Goal: Information Seeking & Learning: Understand process/instructions

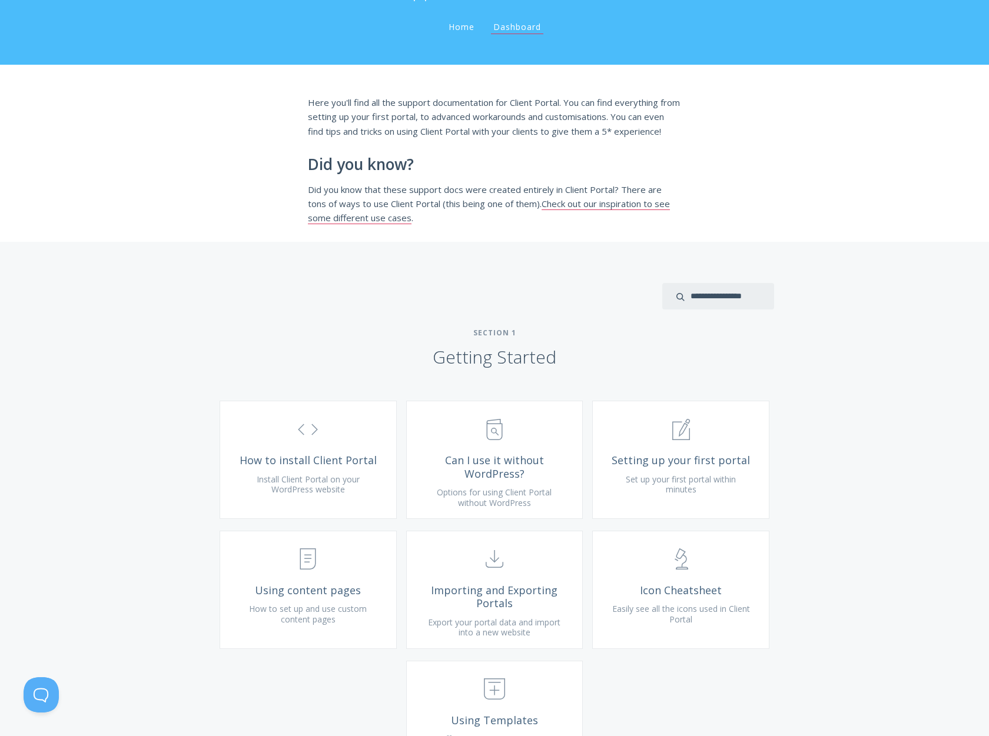
scroll to position [118, 0]
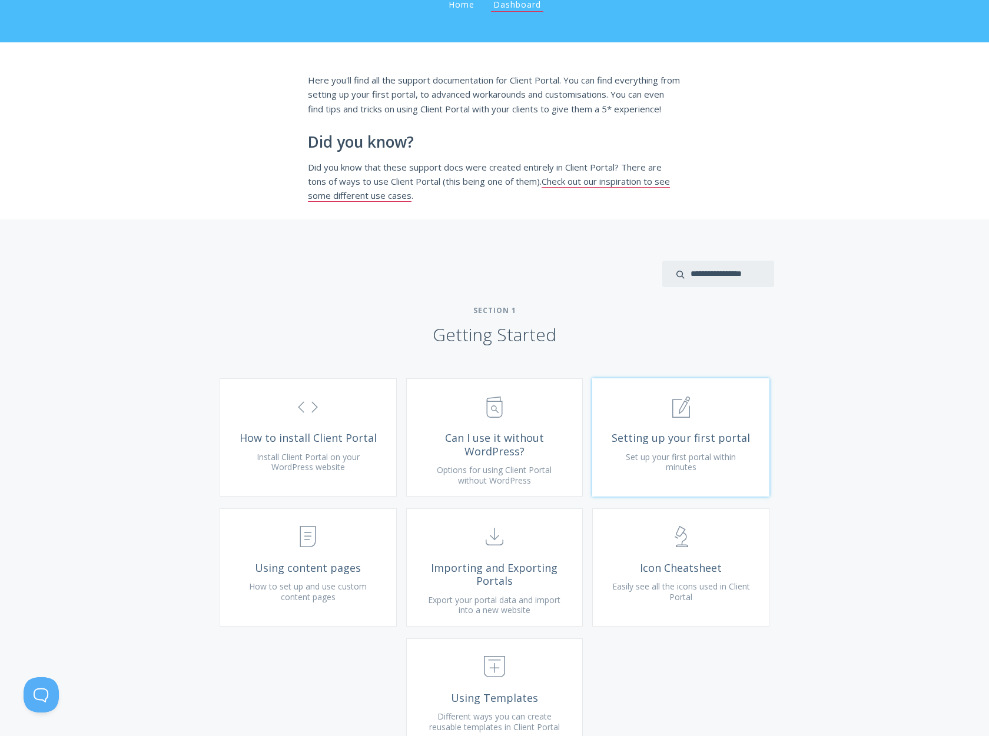
click at [683, 418] on icon ".st0{fill:none;stroke:#000000;stroke-width:2;stroke-miterlimit:10;} 1. General" at bounding box center [681, 407] width 21 height 21
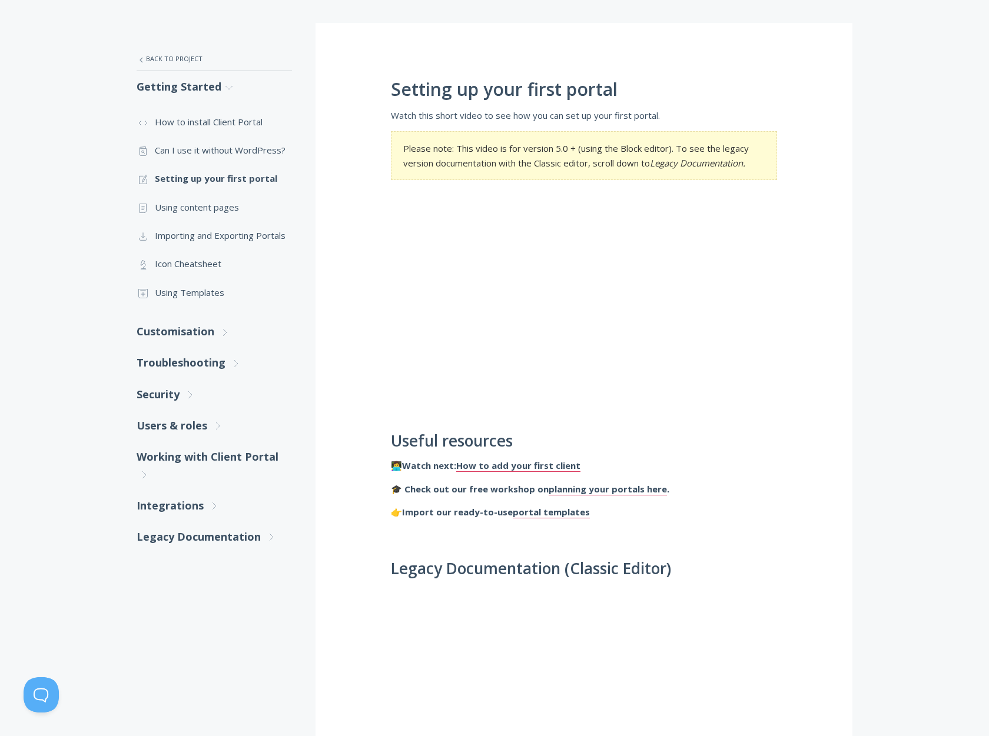
scroll to position [177, 0]
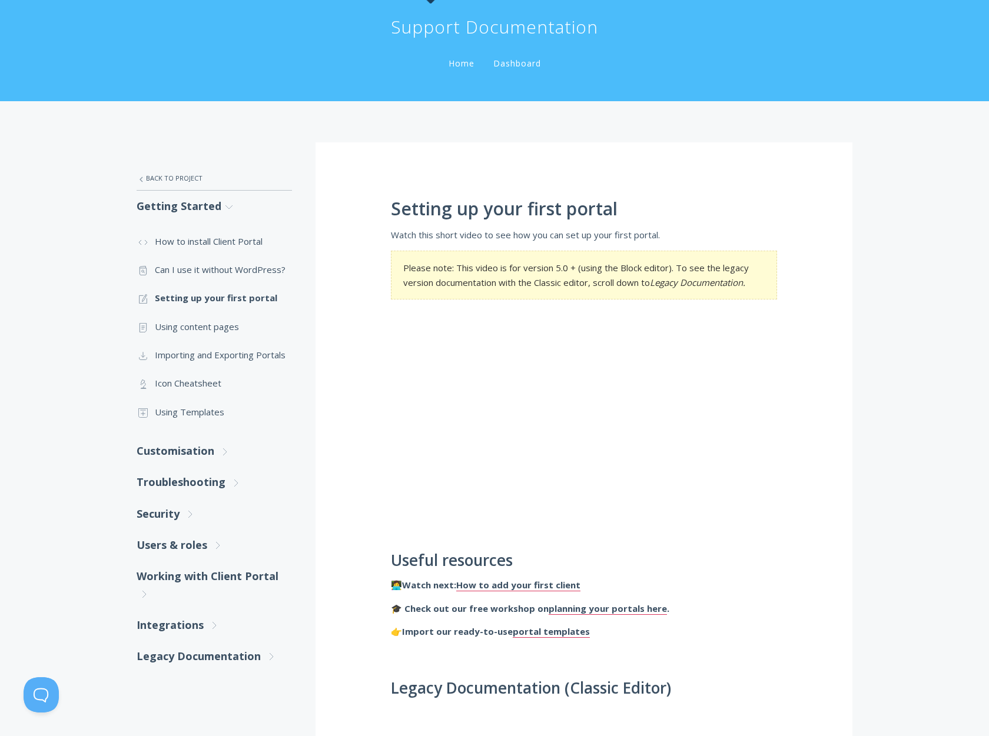
scroll to position [118, 0]
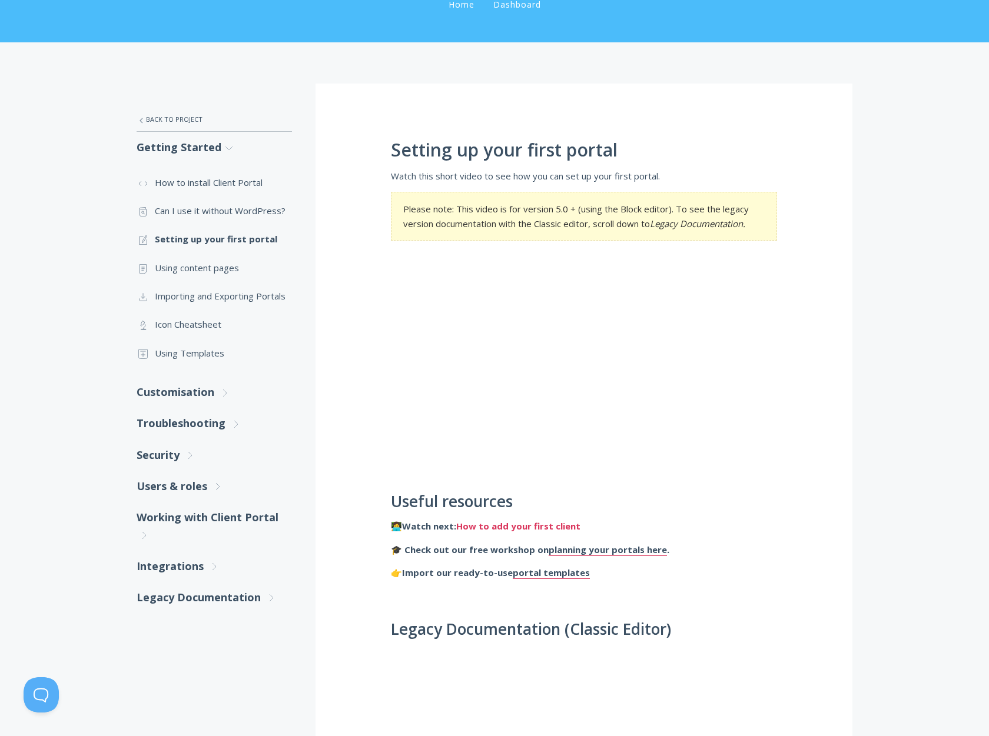
click at [535, 527] on link "How to add your first client" at bounding box center [518, 526] width 124 height 12
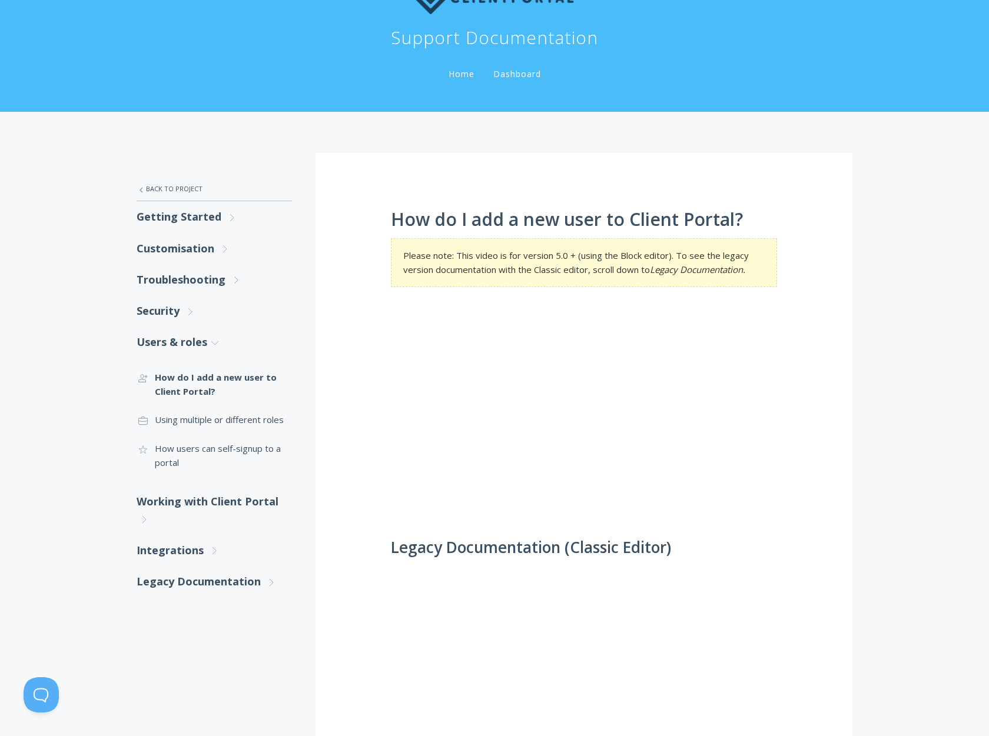
scroll to position [59, 0]
